Goal: Information Seeking & Learning: Learn about a topic

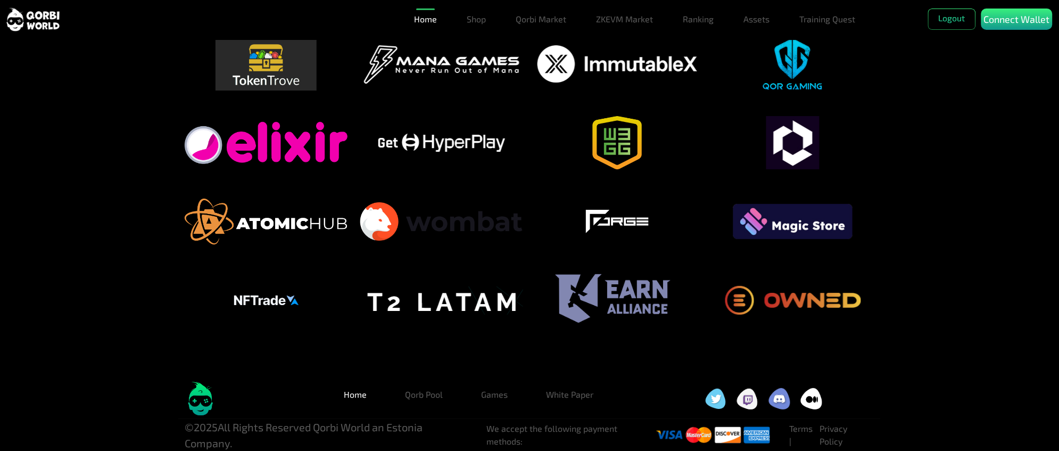
scroll to position [2600, 0]
click at [578, 401] on link "White Paper" at bounding box center [570, 394] width 64 height 21
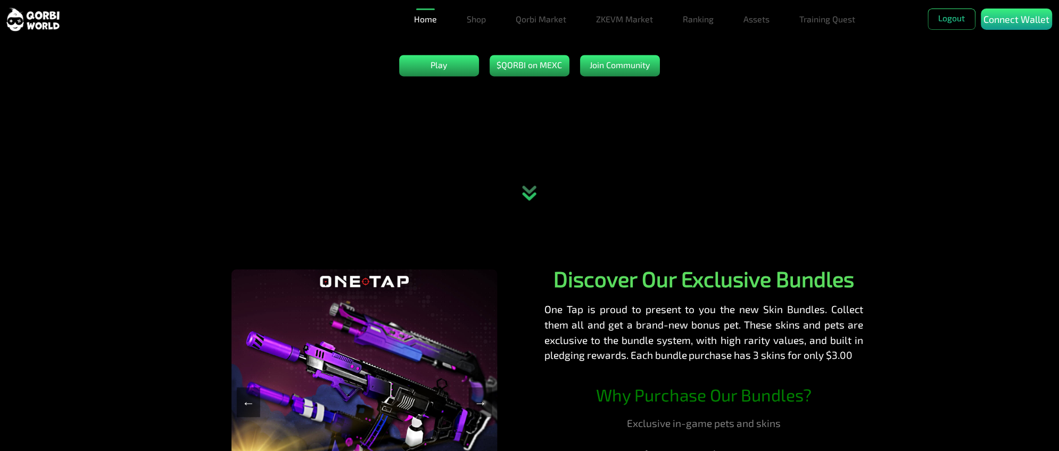
scroll to position [0, 0]
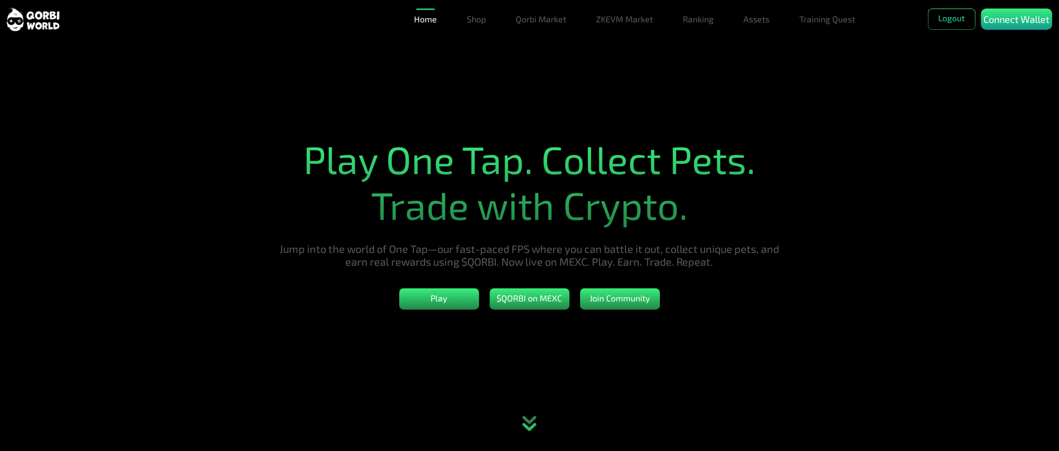
click at [830, 338] on section "Play One Tap. Collect Pets. Trade with Crypto. Jump into the world of One Tap—o…" at bounding box center [529, 225] width 1059 height 451
click at [717, 337] on section "Play One Tap. Collect Pets. Trade with Crypto. Jump into the world of One Tap—o…" at bounding box center [529, 225] width 1059 height 451
click at [672, 105] on section "Play One Tap. Collect Pets. Trade with Crypto. Jump into the world of One Tap—o…" at bounding box center [529, 225] width 1059 height 451
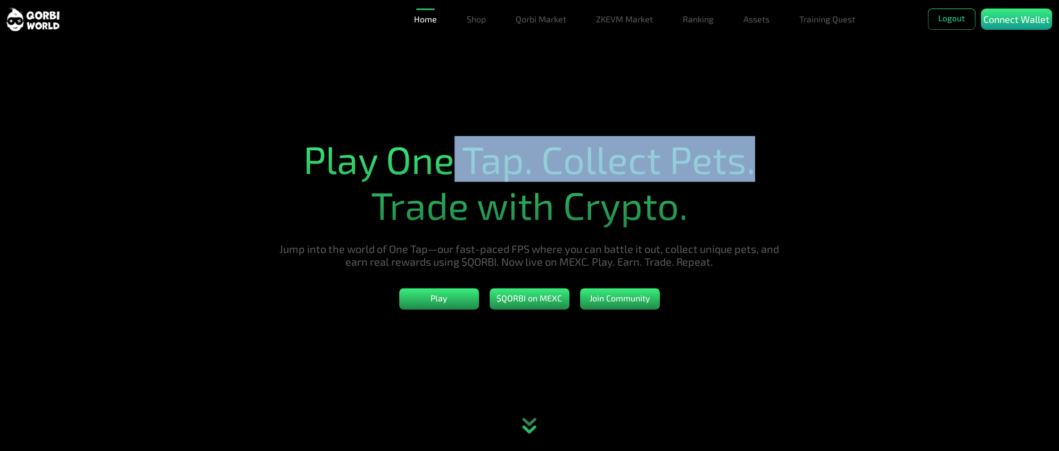
drag, startPoint x: 763, startPoint y: 173, endPoint x: 437, endPoint y: 181, distance: 325.8
click at [449, 172] on h1 "Play One Tap. Collect Pets. Trade with Crypto." at bounding box center [529, 182] width 517 height 92
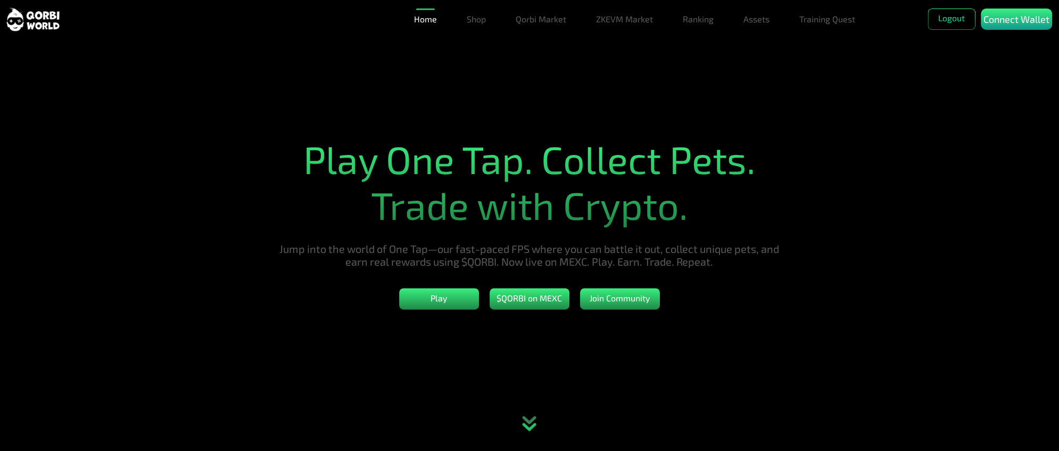
click at [368, 203] on h1 "Play One Tap. Collect Pets. Trade with Crypto." at bounding box center [529, 182] width 517 height 92
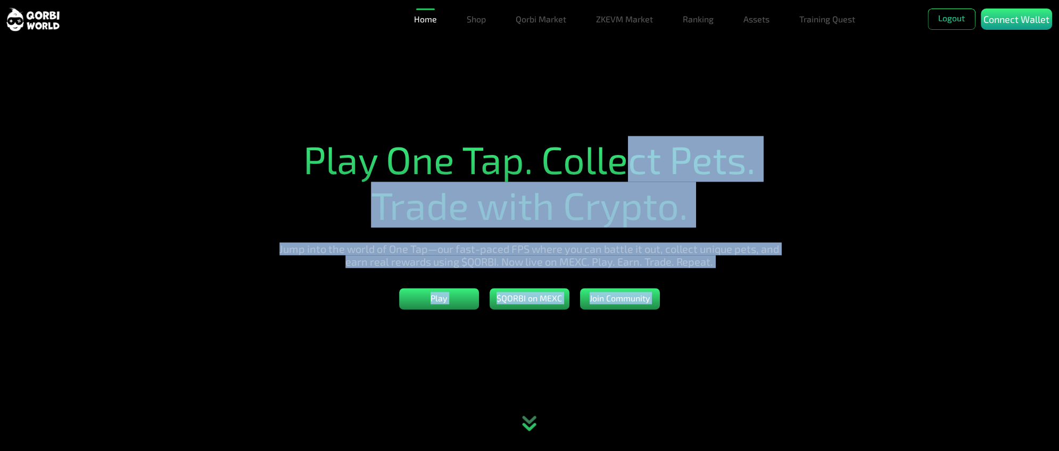
drag, startPoint x: 355, startPoint y: 146, endPoint x: 624, endPoint y: 154, distance: 268.3
click at [624, 154] on section "Play One Tap. Collect Pets. Trade with Crypto. Jump into the world of One Tap—o…" at bounding box center [529, 225] width 1059 height 451
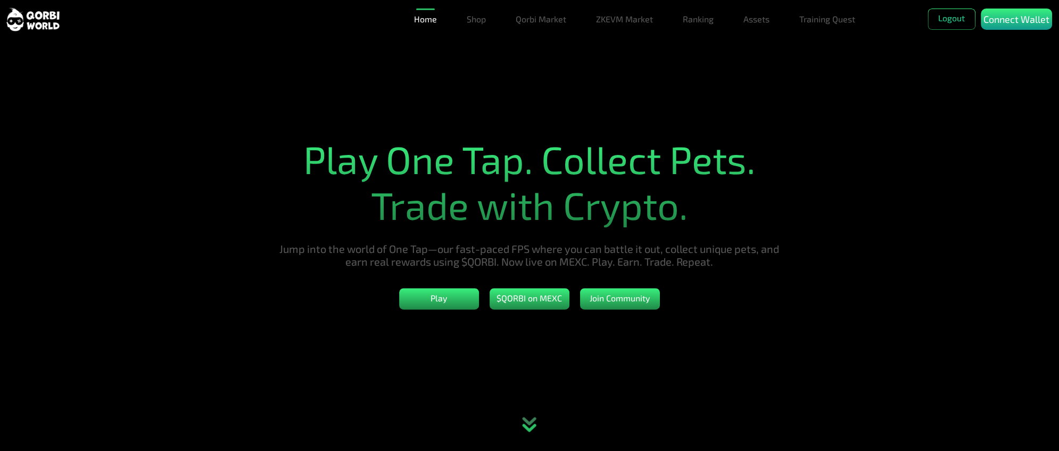
click at [607, 164] on h1 "Play One Tap. Collect Pets. Trade with Crypto." at bounding box center [529, 182] width 517 height 92
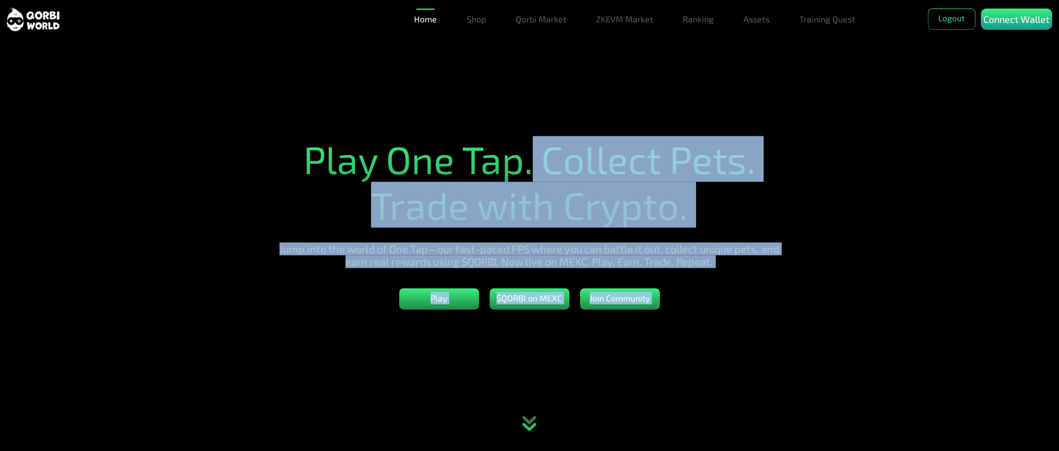
drag, startPoint x: 533, startPoint y: 182, endPoint x: 213, endPoint y: 212, distance: 321.2
click at [213, 212] on section "Play One Tap. Collect Pets. Trade with Crypto. Jump into the world of One Tap—o…" at bounding box center [529, 225] width 1059 height 451
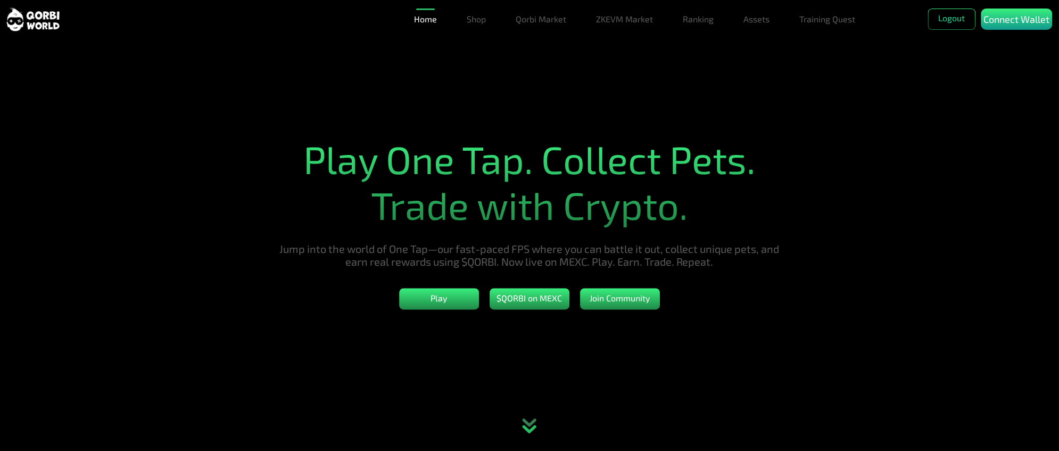
click at [325, 173] on h1 "Play One Tap. Collect Pets. Trade with Crypto." at bounding box center [529, 182] width 517 height 92
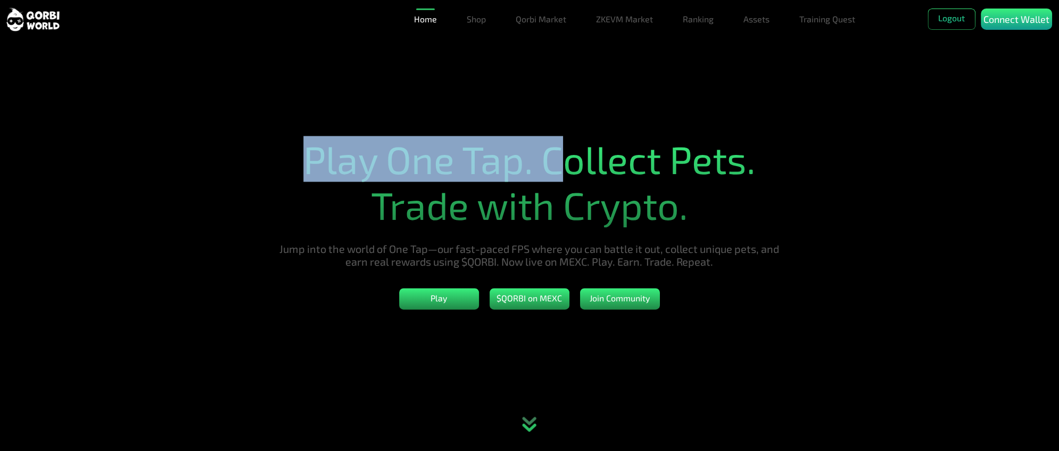
drag, startPoint x: 335, startPoint y: 173, endPoint x: 559, endPoint y: 168, distance: 224.1
click at [559, 168] on h1 "Play One Tap. Collect Pets. Trade with Crypto." at bounding box center [529, 182] width 517 height 92
click at [539, 178] on h1 "Play One Tap. Collect Pets. Trade with Crypto." at bounding box center [529, 182] width 517 height 92
click at [532, 180] on h1 "Play One Tap. Collect Pets. Trade with Crypto." at bounding box center [529, 182] width 517 height 92
click at [533, 181] on h1 "Play One Tap. Collect Pets. Trade with Crypto." at bounding box center [529, 182] width 517 height 92
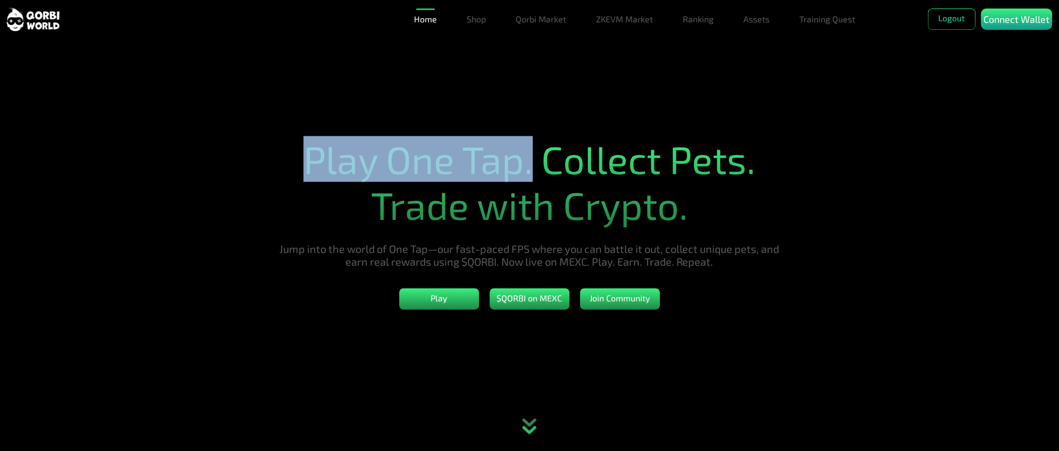
click at [416, 179] on h1 "Play One Tap. Collect Pets. Trade with Crypto." at bounding box center [529, 182] width 517 height 92
click at [432, 170] on h1 "Play One Tap. Collect Pets. Trade with Crypto." at bounding box center [529, 182] width 517 height 92
click at [434, 170] on h1 "Play One Tap. Collect Pets. Trade with Crypto." at bounding box center [529, 182] width 517 height 92
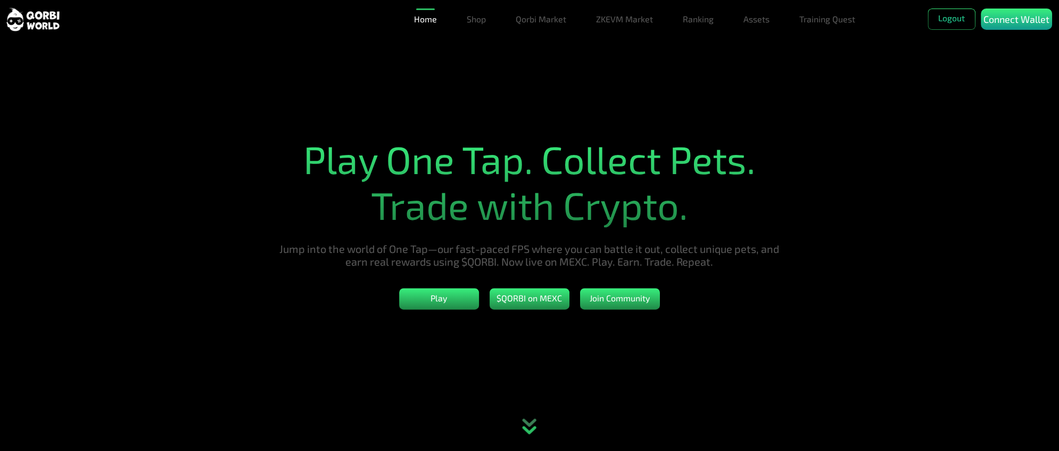
drag, startPoint x: 978, startPoint y: 258, endPoint x: 983, endPoint y: 258, distance: 5.9
click at [979, 258] on section "Play One Tap. Collect Pets. Trade with Crypto. Jump into the world of One Tap—o…" at bounding box center [529, 225] width 1059 height 451
drag, startPoint x: 9, startPoint y: 170, endPoint x: 21, endPoint y: 172, distance: 12.3
click at [11, 170] on section "Play One Tap. Collect Pets. Trade with Crypto. Jump into the world of One Tap—o…" at bounding box center [529, 225] width 1059 height 451
